Goal: Find specific page/section: Find specific page/section

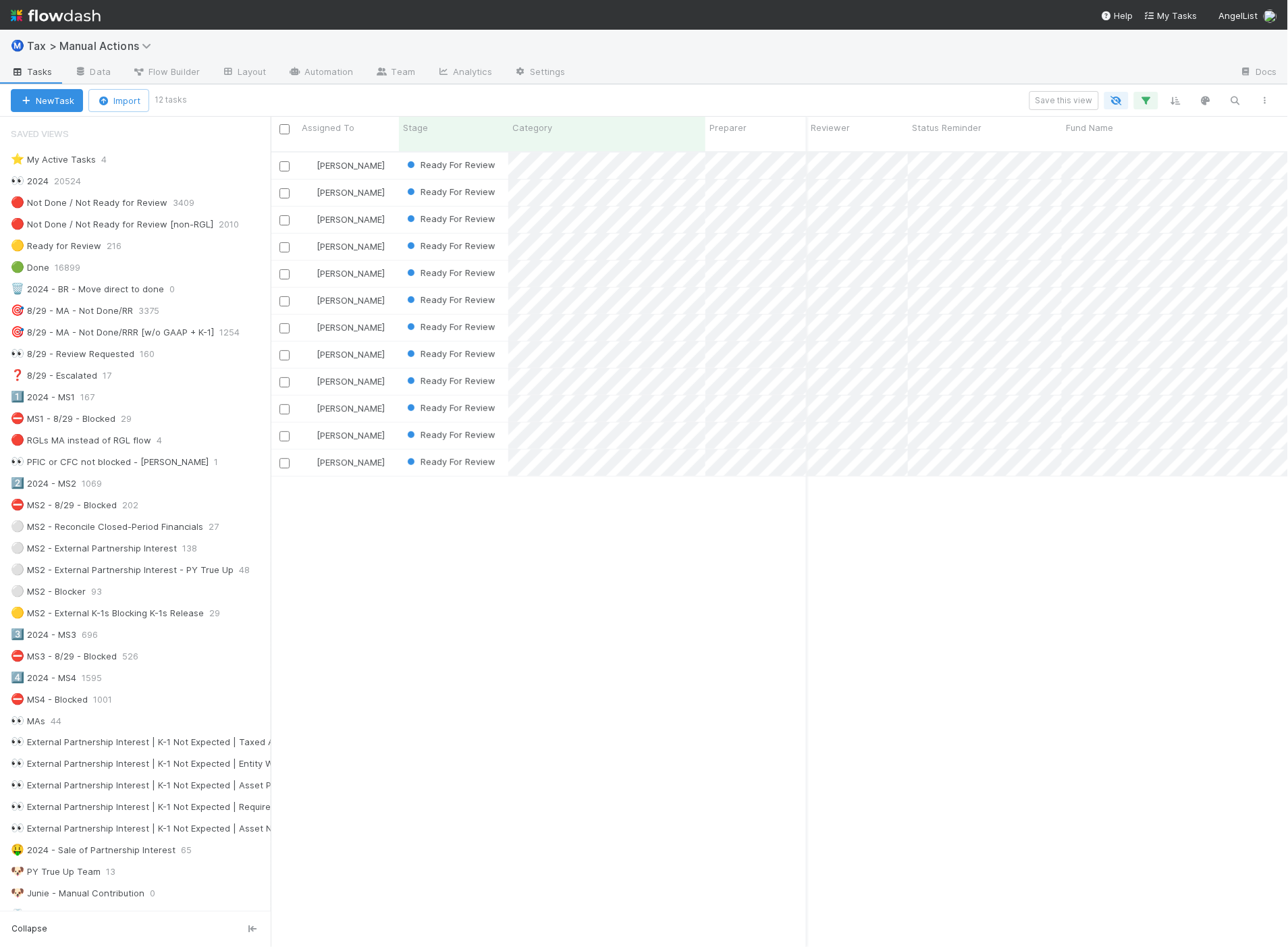
scroll to position [795, 1006]
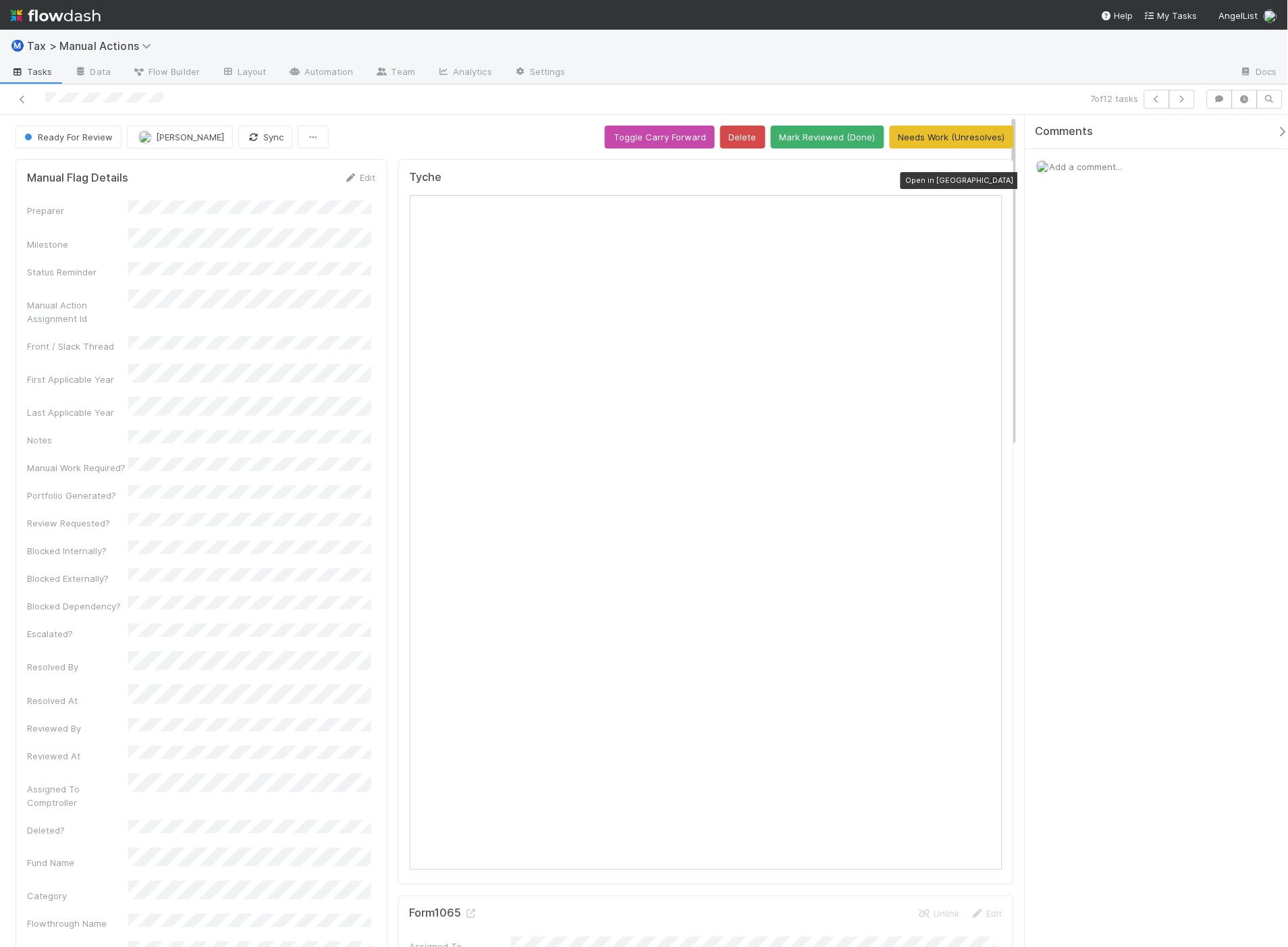
click at [989, 181] on icon at bounding box center [996, 180] width 14 height 9
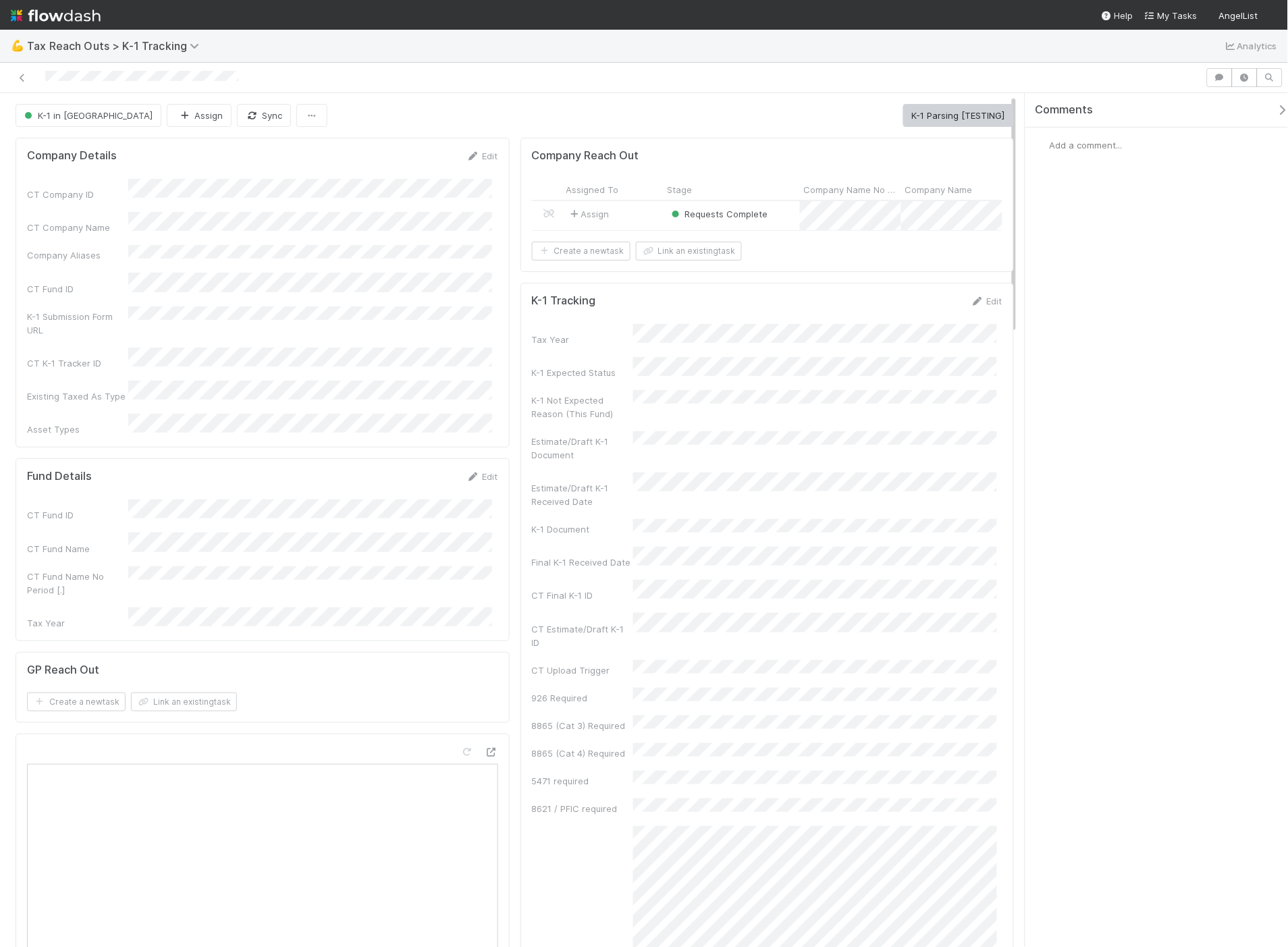
scroll to position [375, 0]
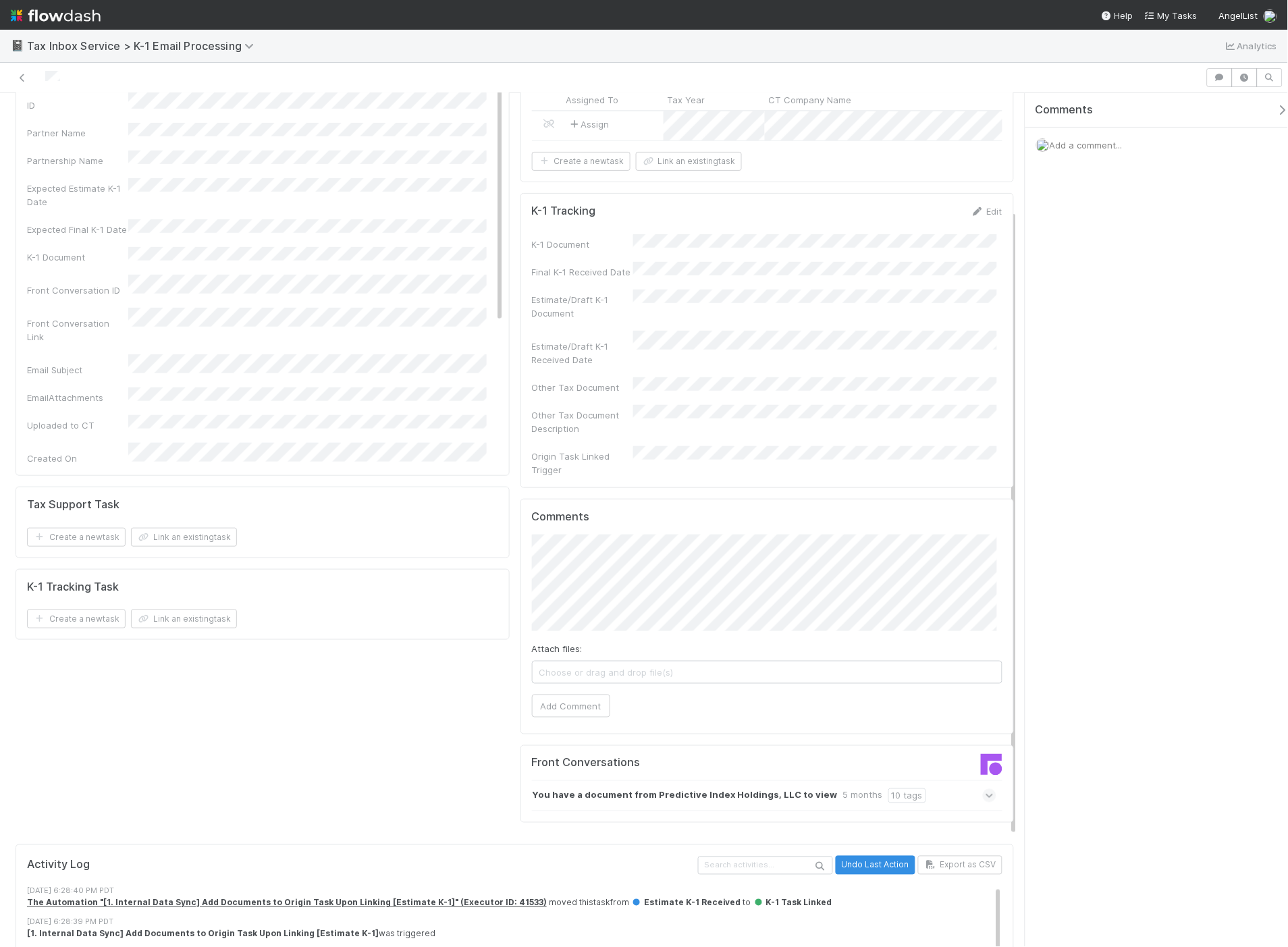
scroll to position [311, 0]
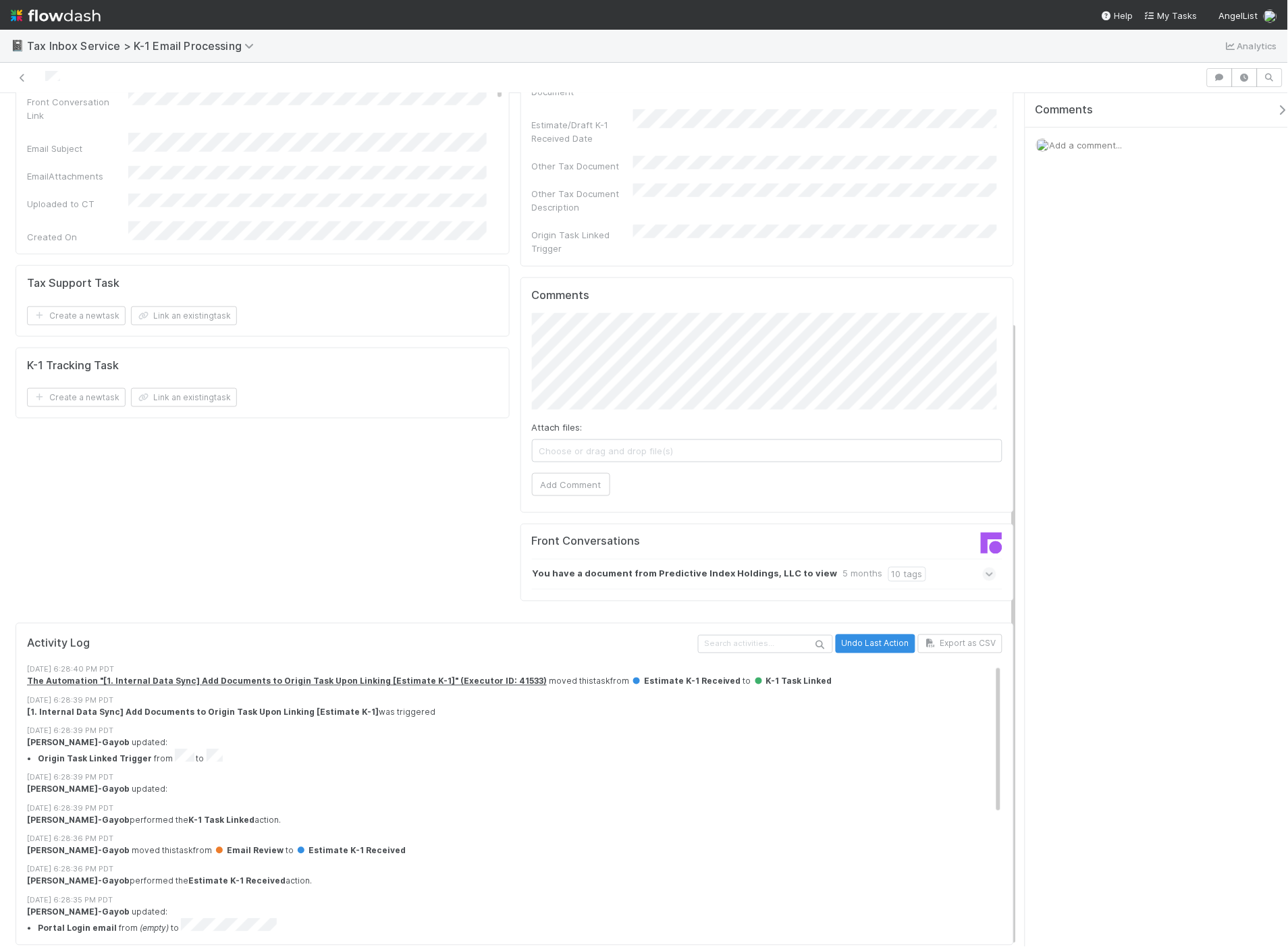
click at [986, 567] on icon at bounding box center [990, 574] width 9 height 14
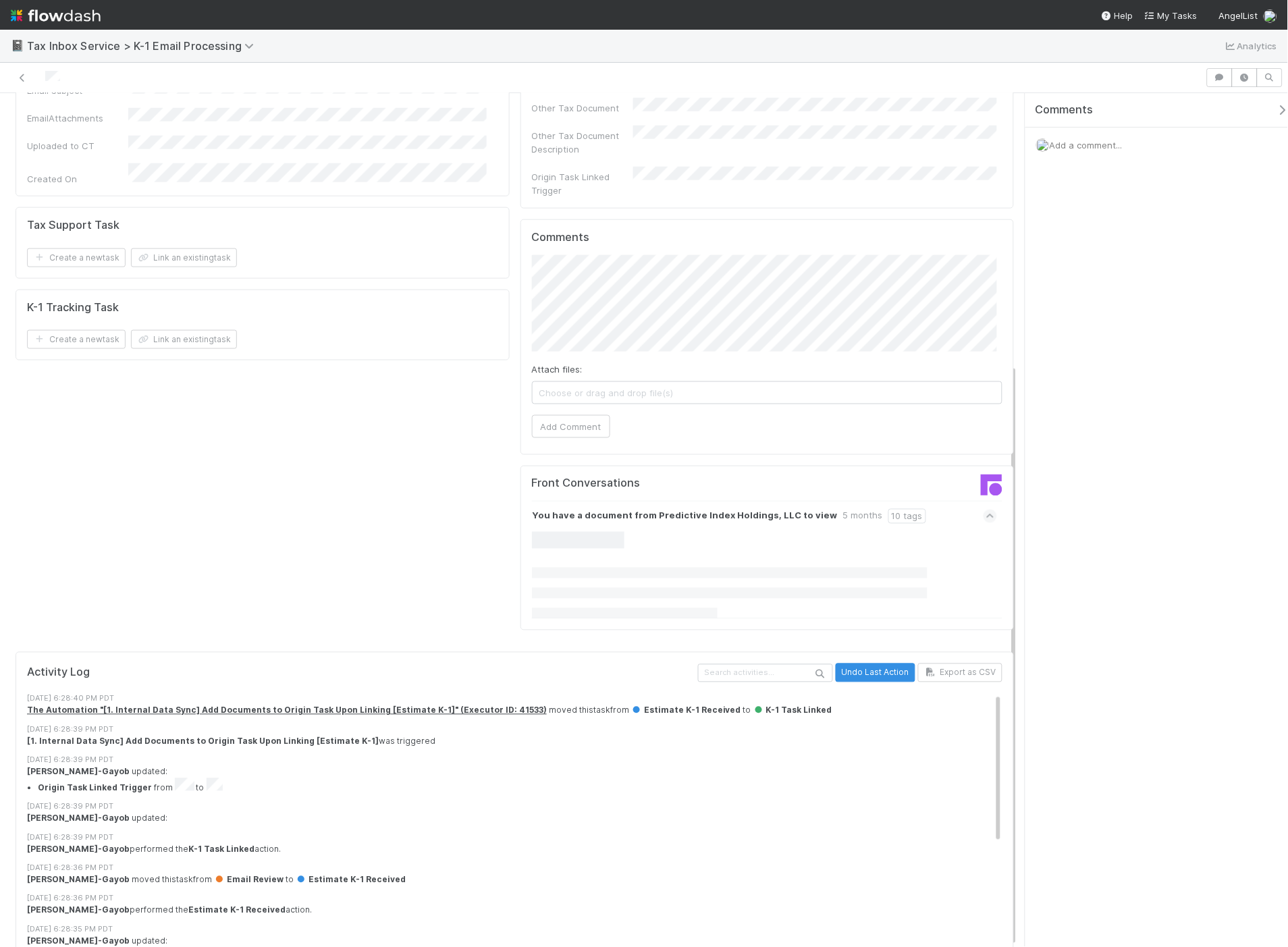
scroll to position [398, 0]
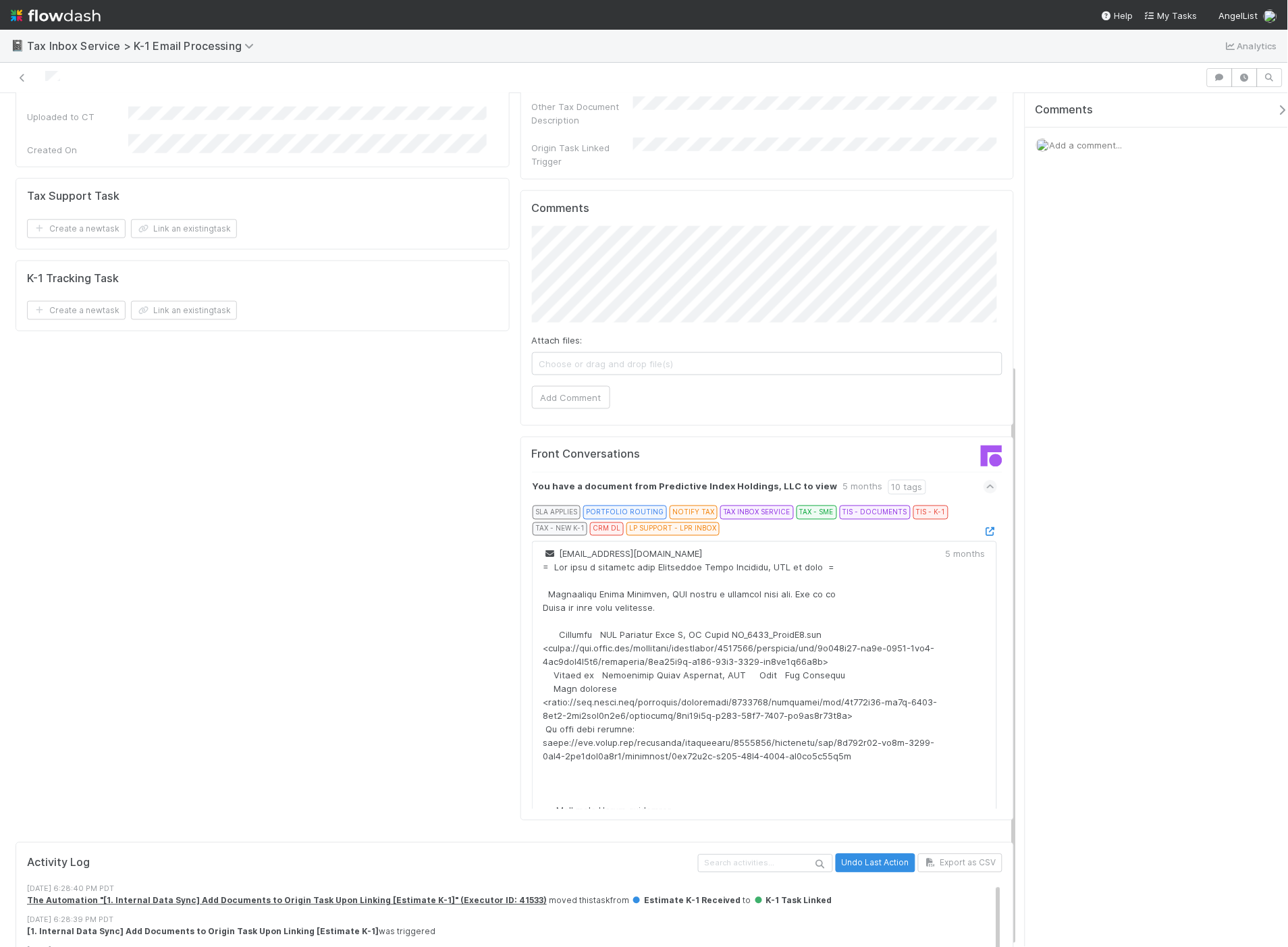
click at [984, 525] on div at bounding box center [991, 532] width 14 height 14
click at [984, 528] on icon at bounding box center [991, 532] width 14 height 9
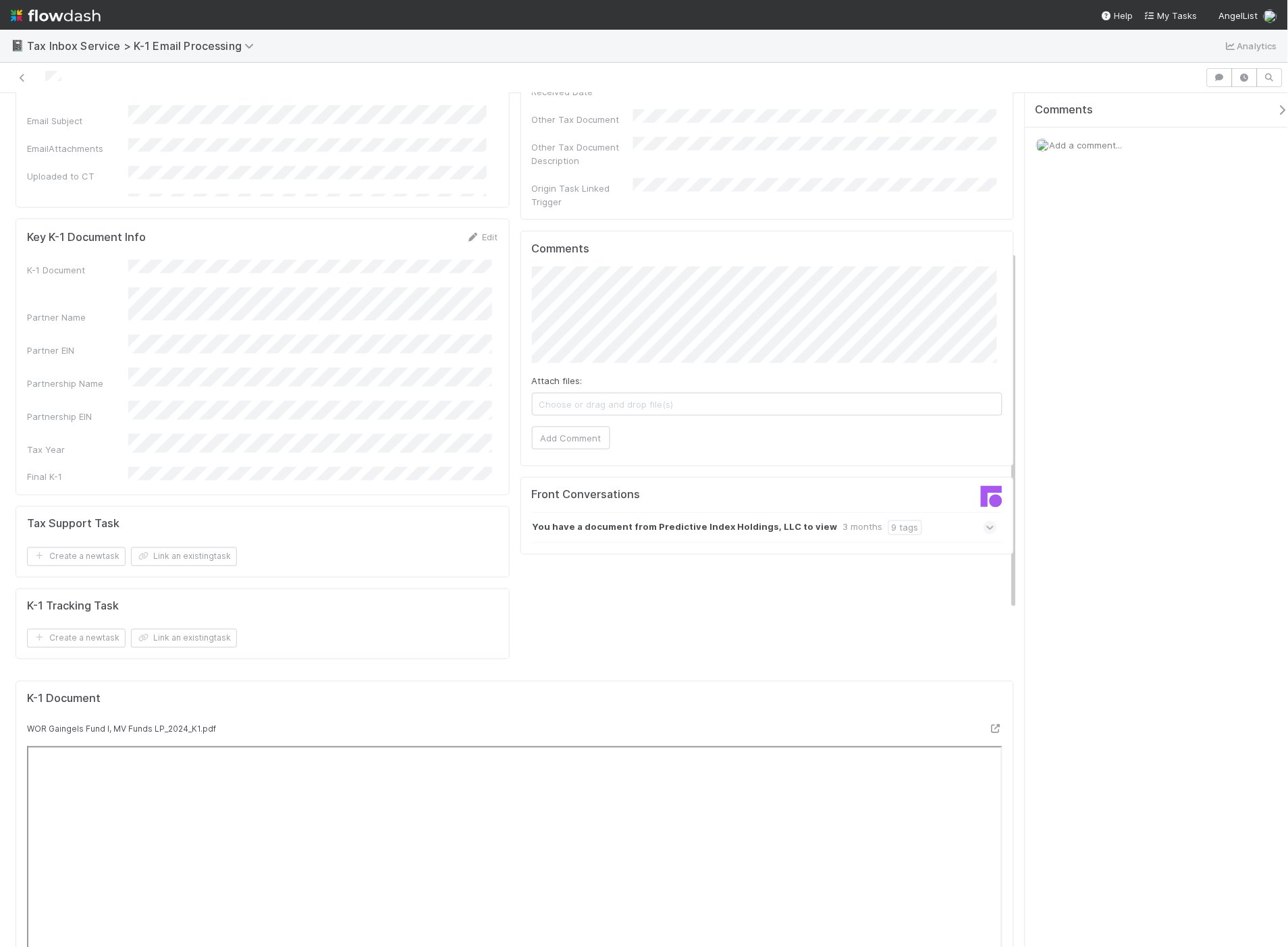
scroll to position [375, 0]
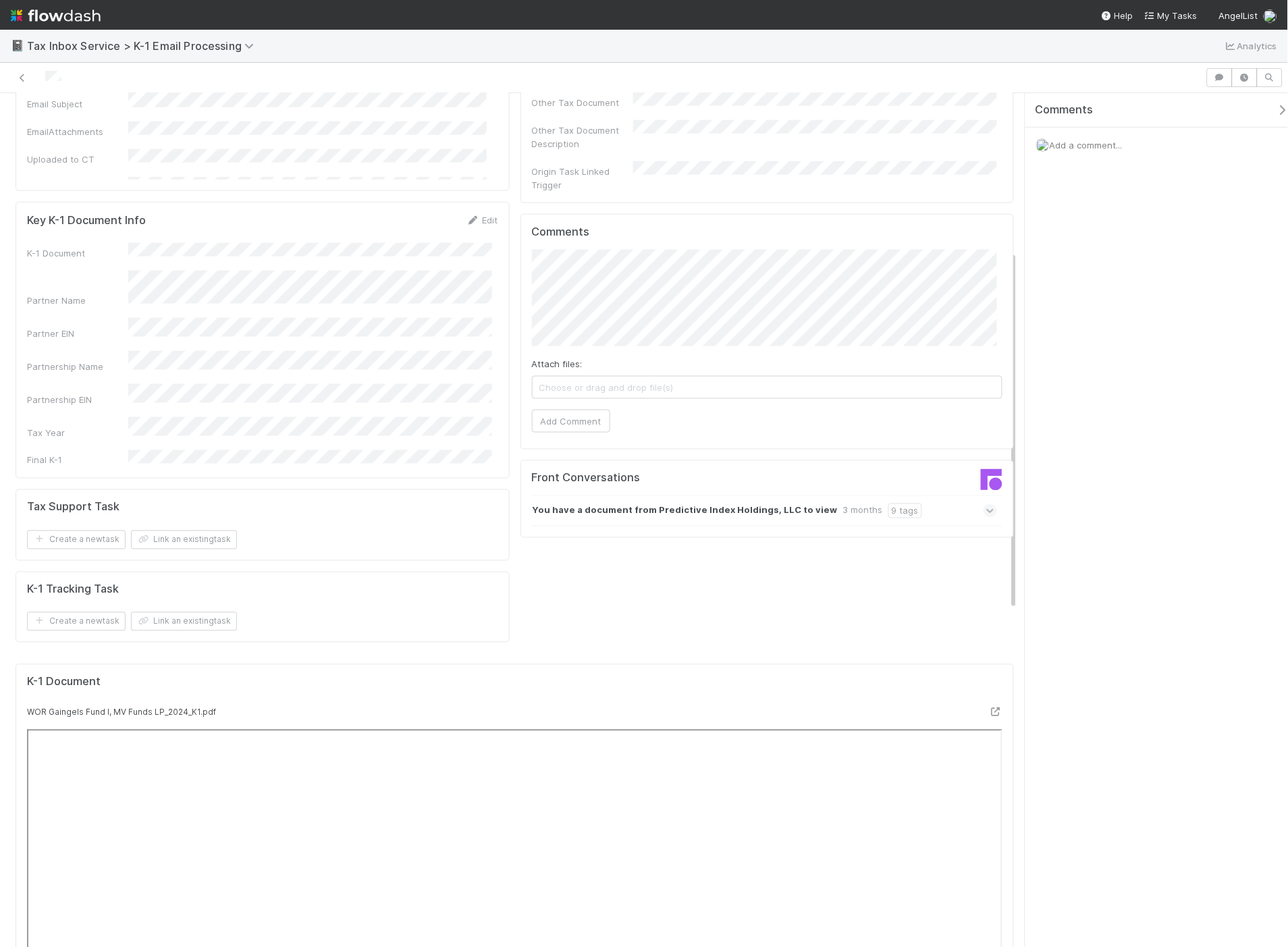
click at [987, 504] on icon at bounding box center [991, 511] width 9 height 14
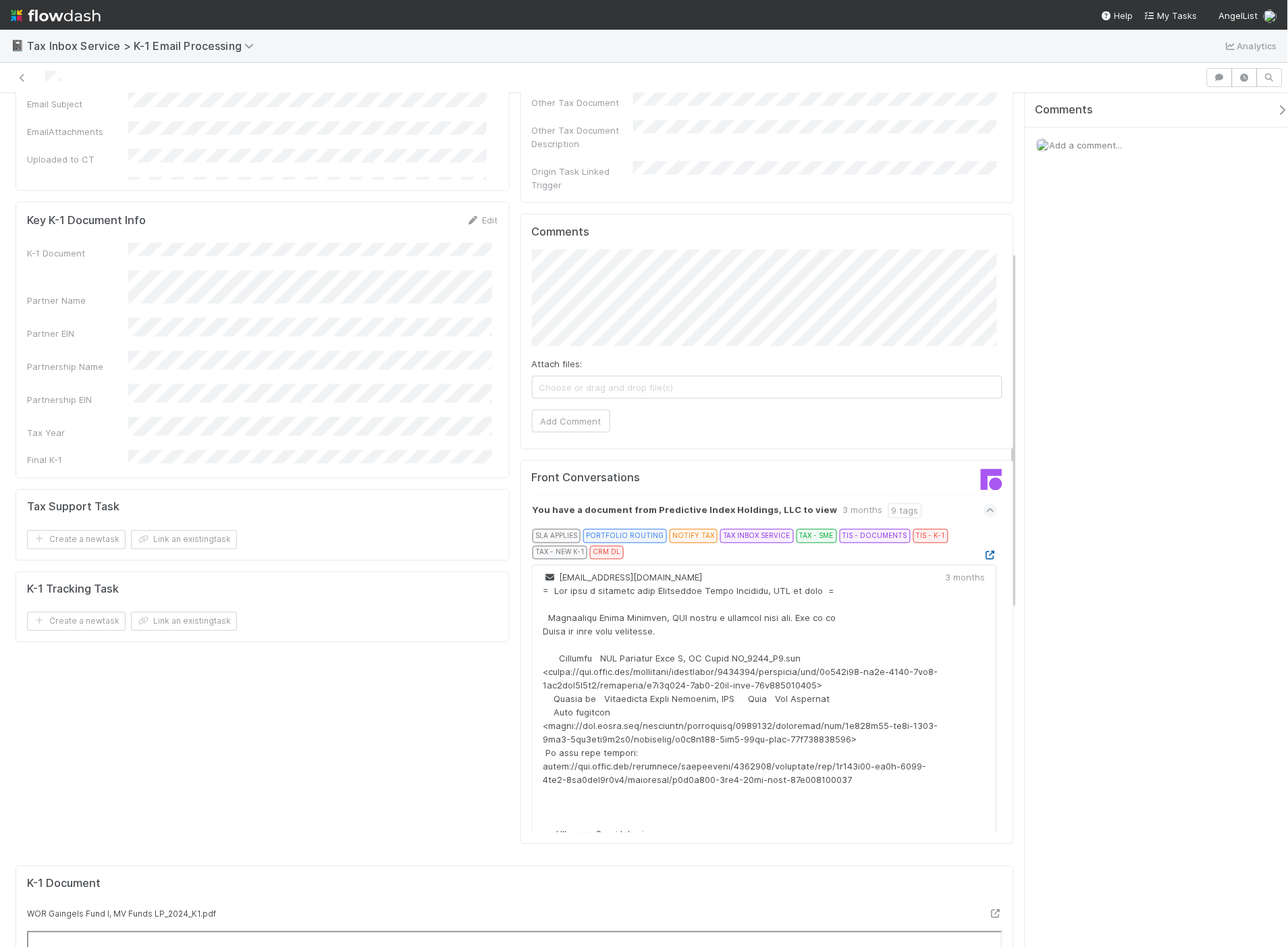
click at [984, 552] on icon at bounding box center [991, 556] width 14 height 9
